Goal: Information Seeking & Learning: Learn about a topic

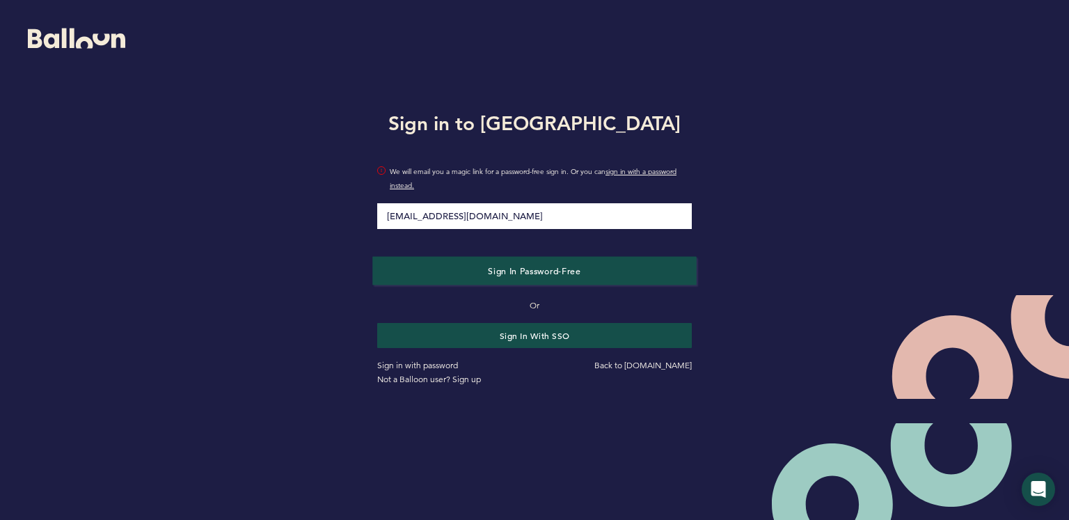
type input "[EMAIL_ADDRESS][DOMAIN_NAME]"
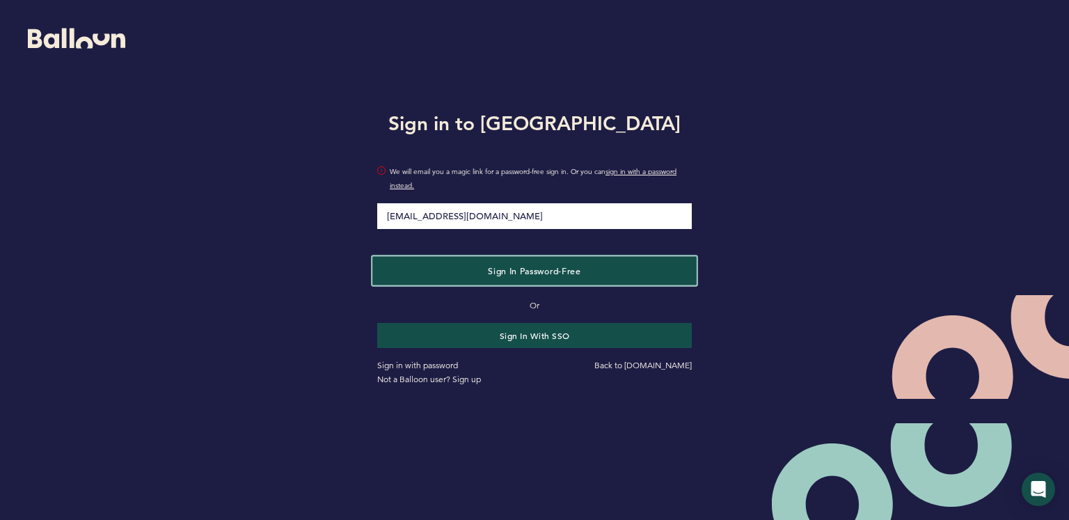
click at [511, 273] on span "Sign in Password-Free" at bounding box center [534, 270] width 93 height 11
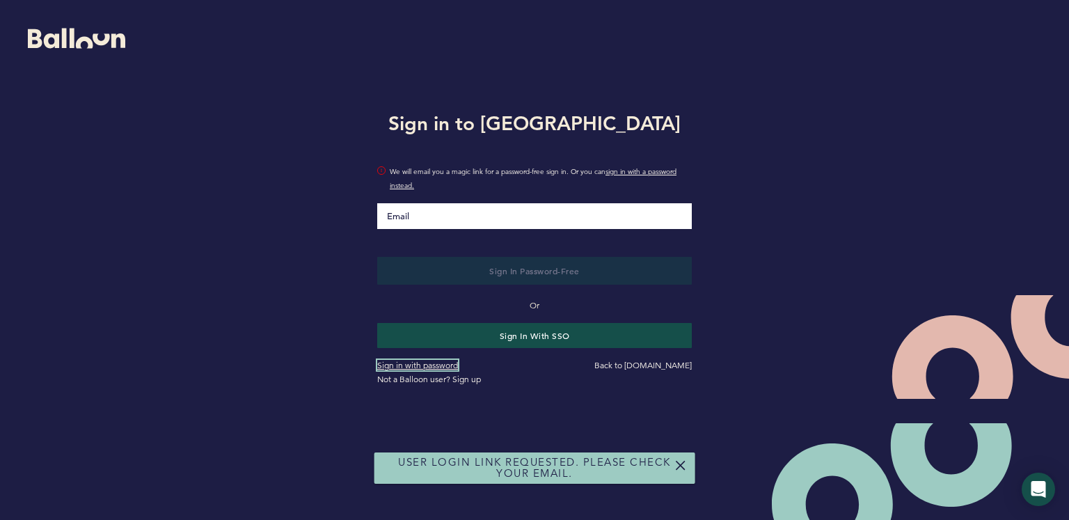
click at [429, 362] on link "Sign in with password" at bounding box center [417, 365] width 81 height 10
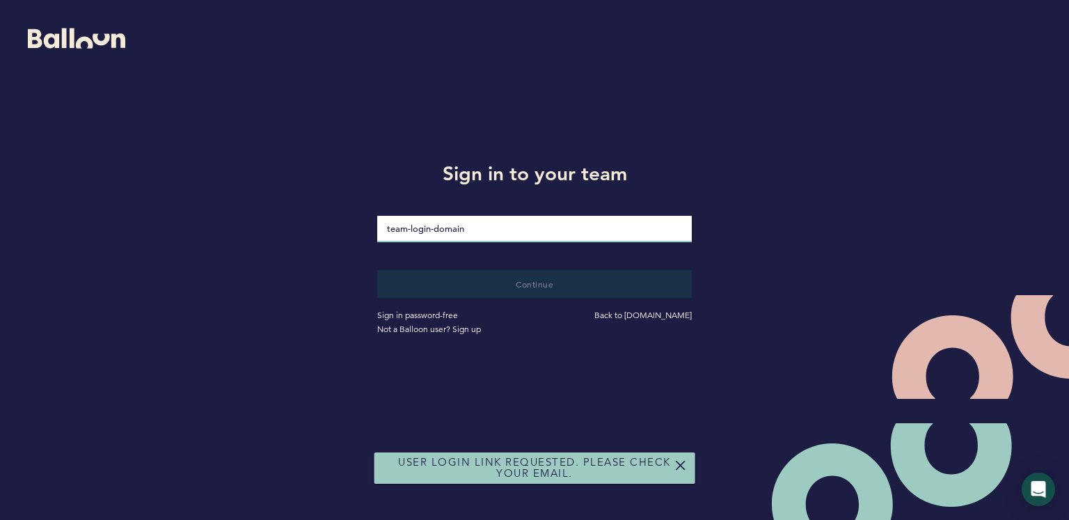
click at [479, 230] on input "loginDomain" at bounding box center [534, 229] width 315 height 26
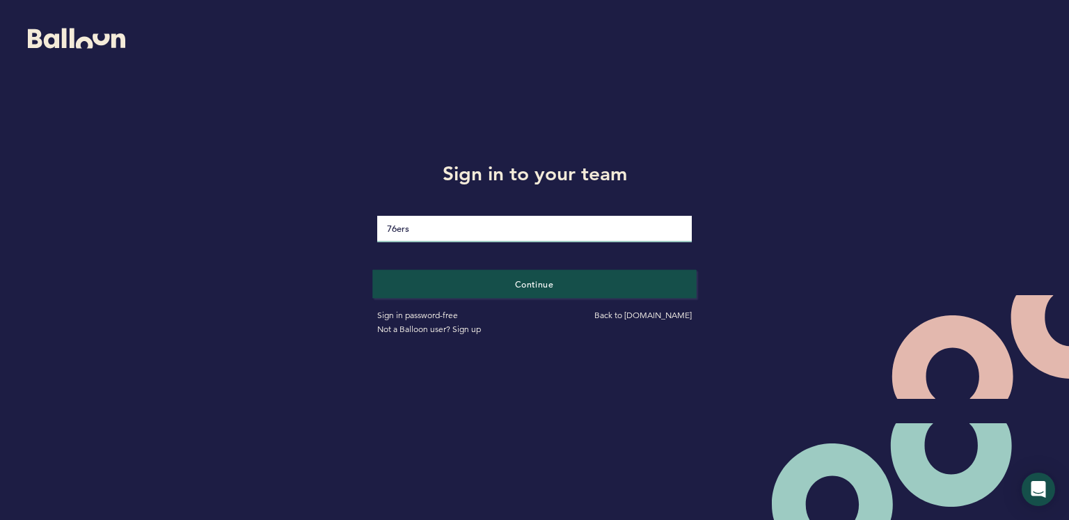
type input "76ers"
click at [504, 289] on button "Continue" at bounding box center [534, 283] width 324 height 29
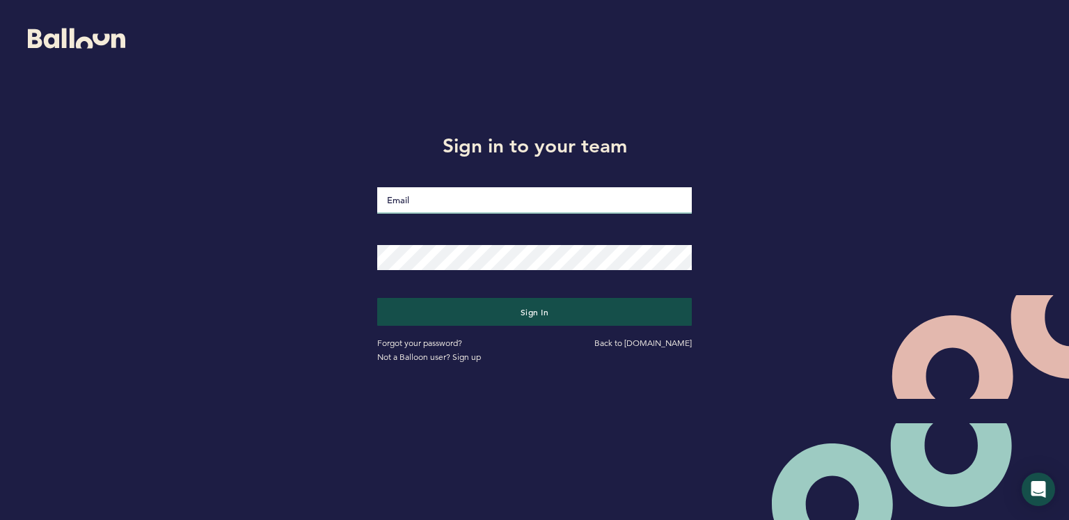
type input "[EMAIL_ADDRESS][DOMAIN_NAME]"
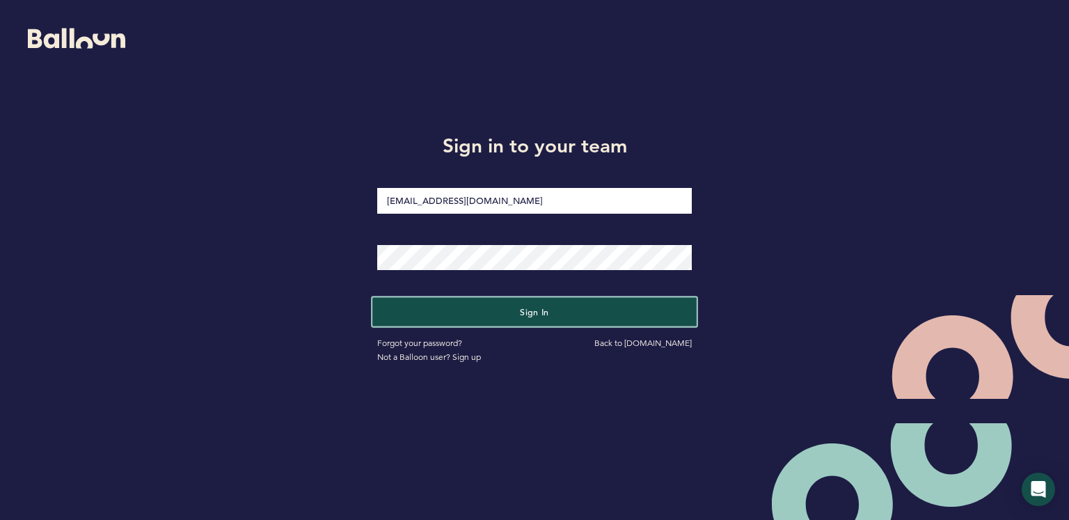
click at [483, 306] on button "Sign in" at bounding box center [534, 311] width 324 height 29
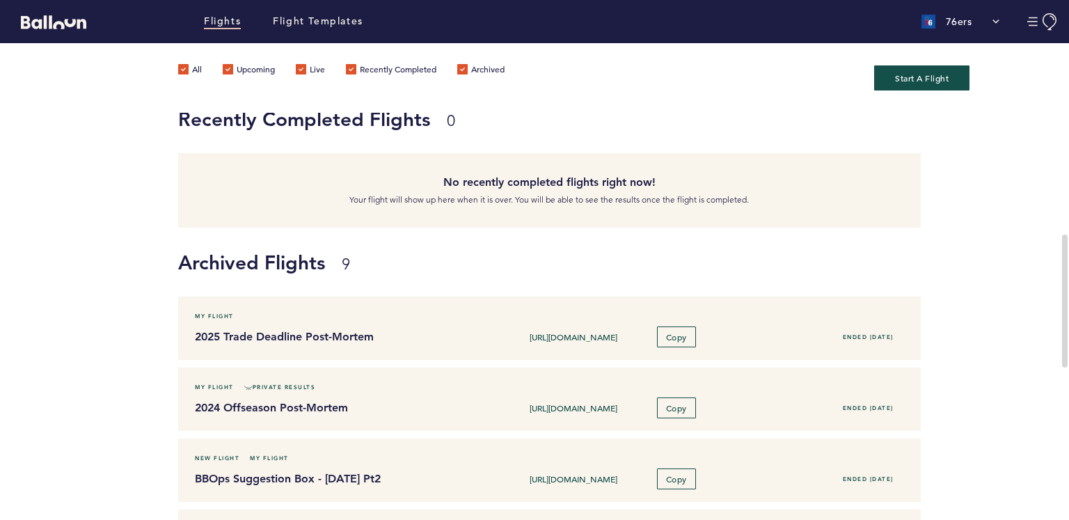
scroll to position [440, 0]
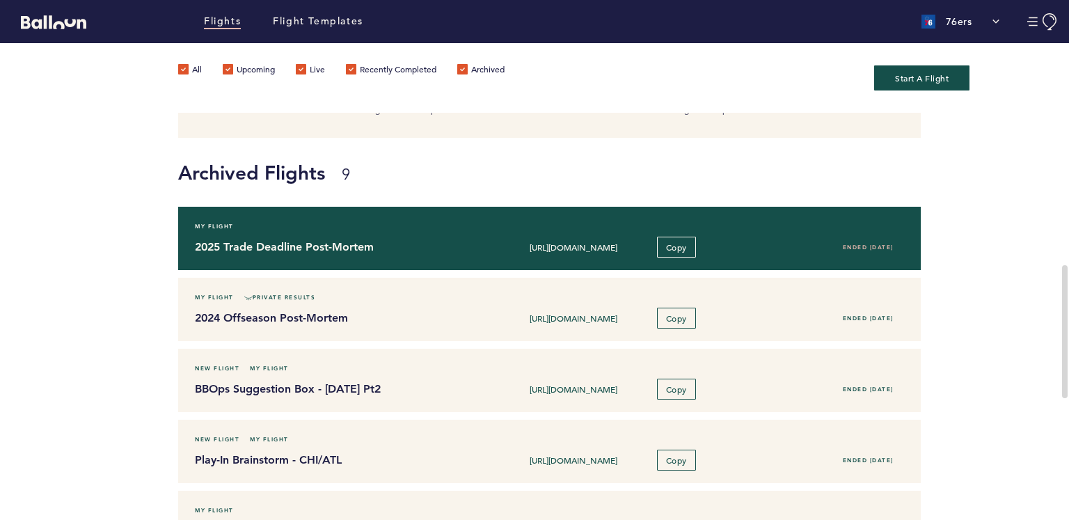
click at [350, 248] on h4 "2025 Trade Deadline Post-Mortem" at bounding box center [336, 247] width 283 height 17
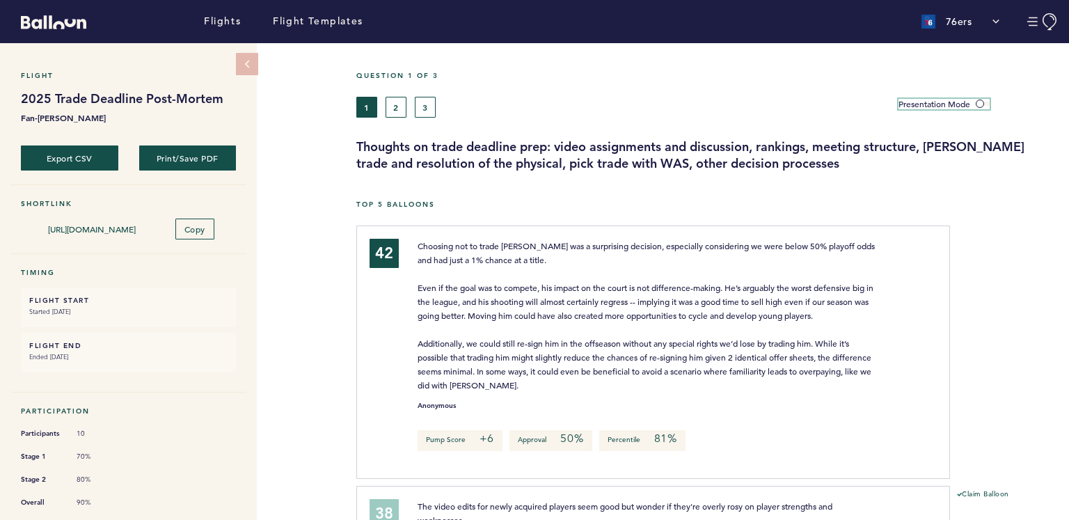
click at [983, 102] on span at bounding box center [983, 104] width 14 height 4
click at [0, 0] on input "Presentation Mode" at bounding box center [0, 0] width 0 height 0
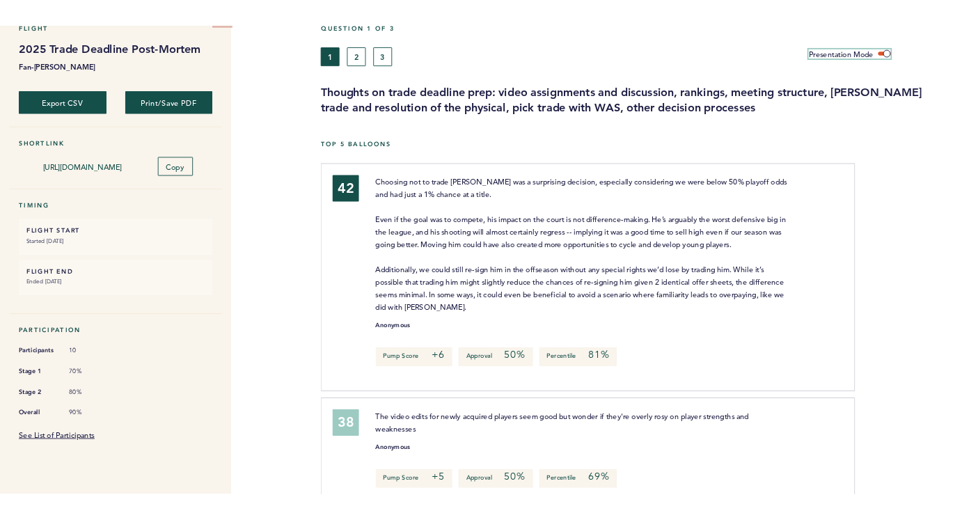
scroll to position [68, 0]
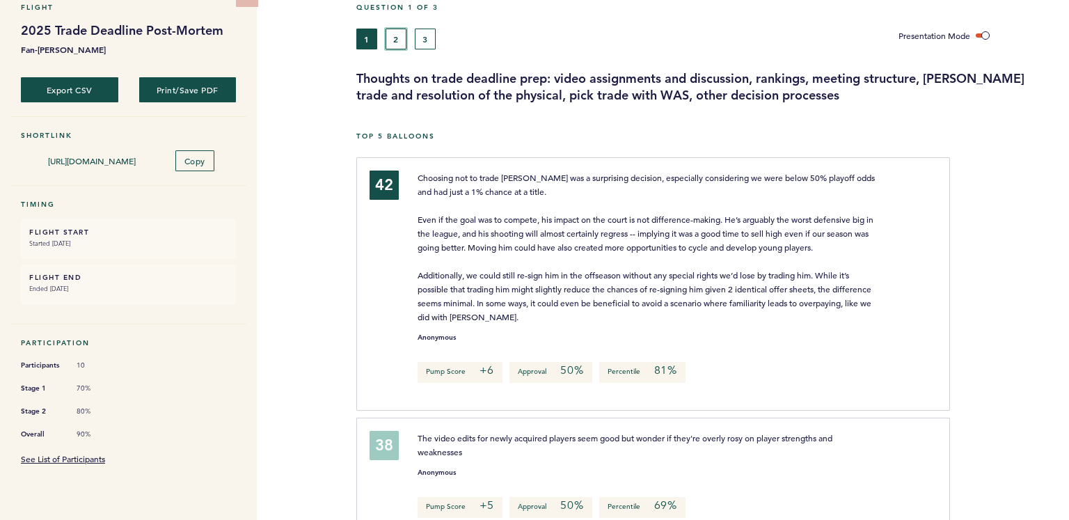
click at [399, 33] on button "2" at bounding box center [396, 39] width 21 height 21
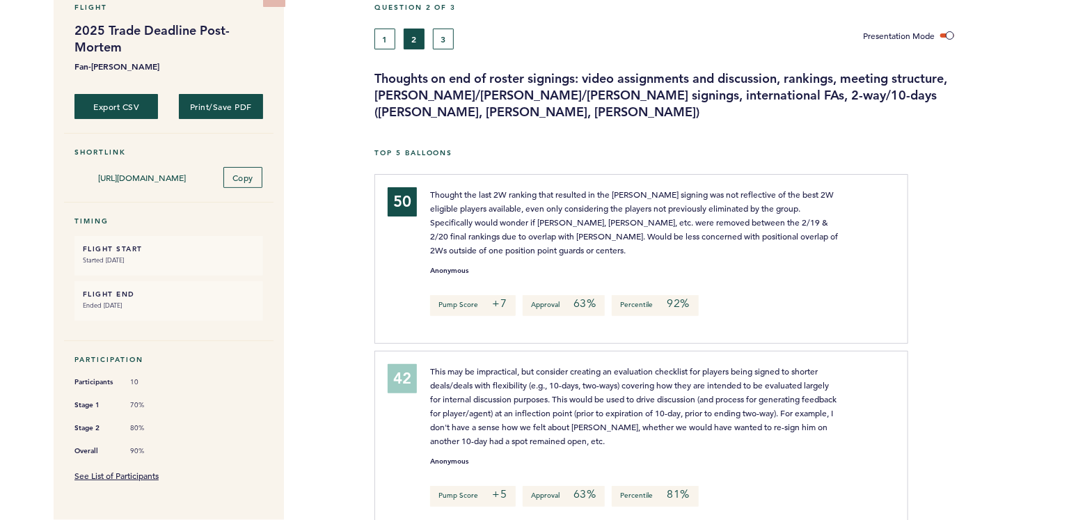
scroll to position [68, 0]
